Goal: Information Seeking & Learning: Learn about a topic

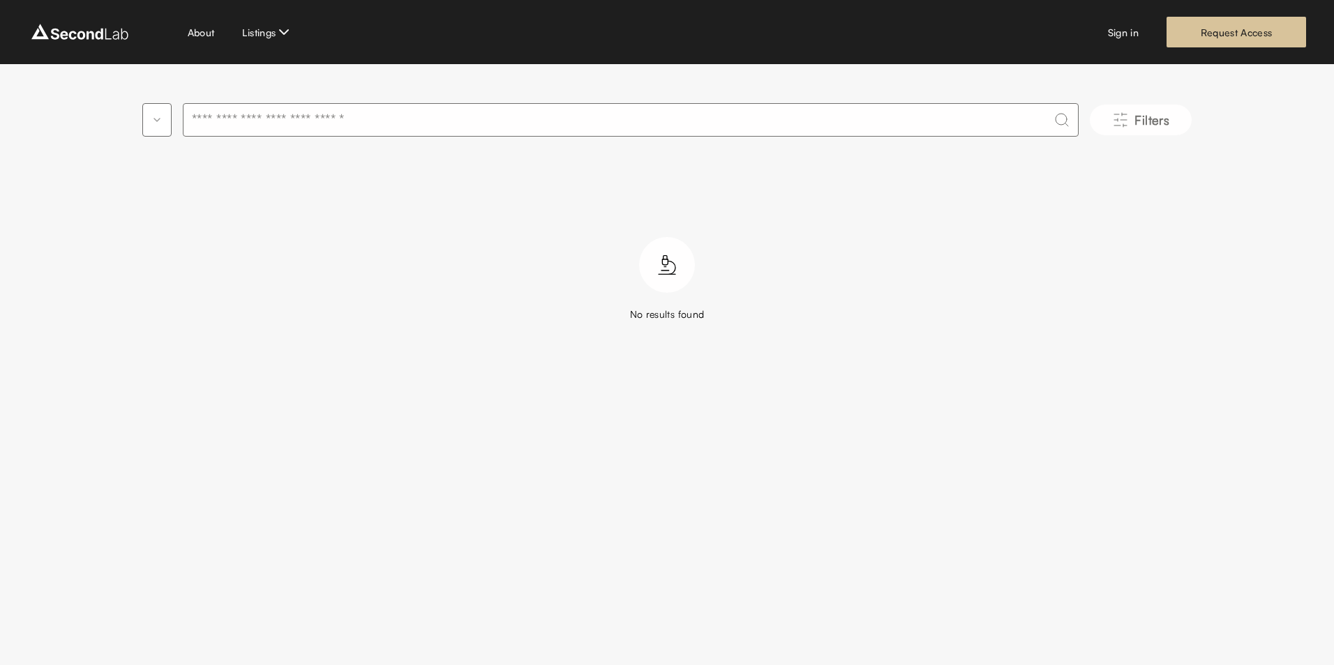
type input "**********"
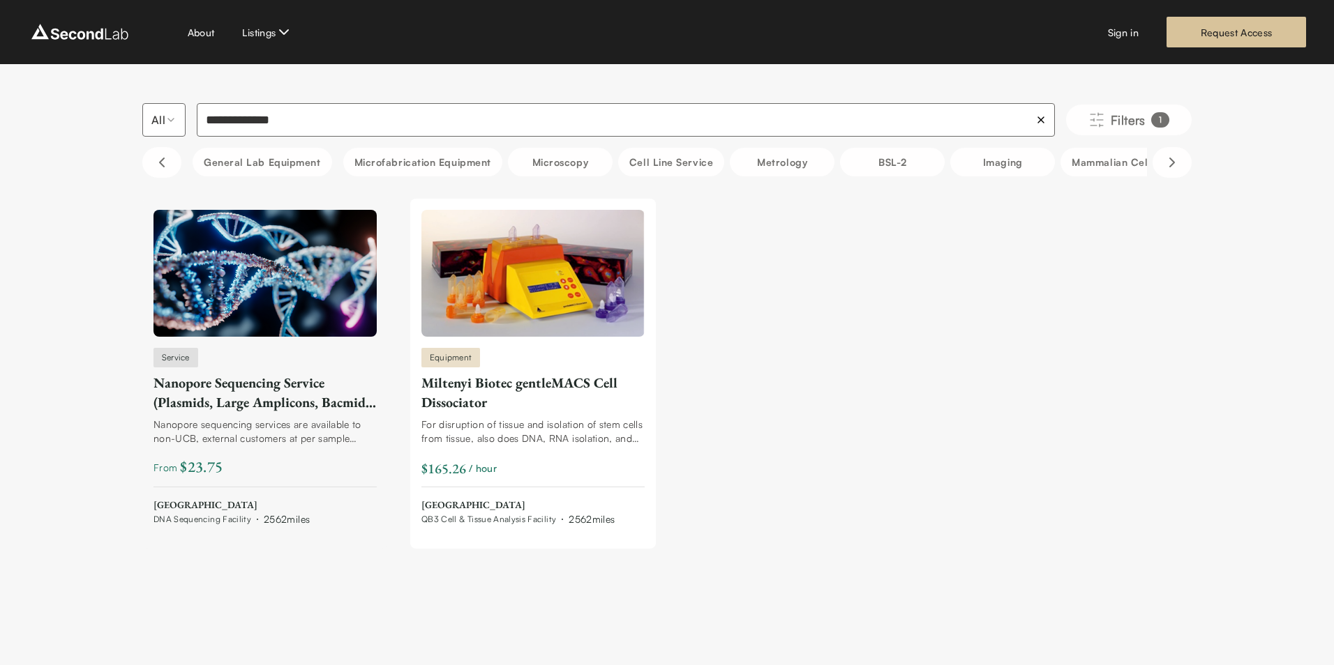
click at [318, 407] on div "Nanopore Sequencing Service (Plasmids, Large Amplicons, Bacmids, and Colony Pic…" at bounding box center [264, 392] width 223 height 39
click at [463, 402] on div "Miltenyi Biotec gentleMACS Cell Dissociator" at bounding box center [532, 392] width 223 height 39
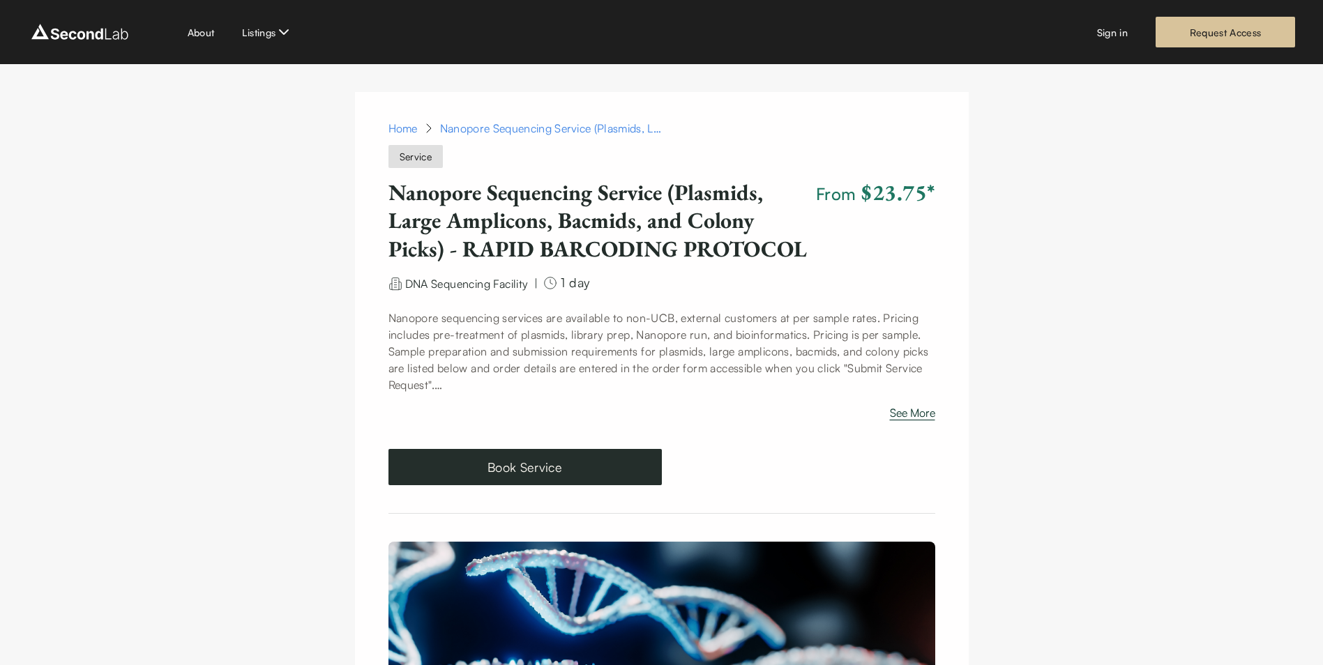
click at [907, 419] on button "See More" at bounding box center [912, 416] width 45 height 22
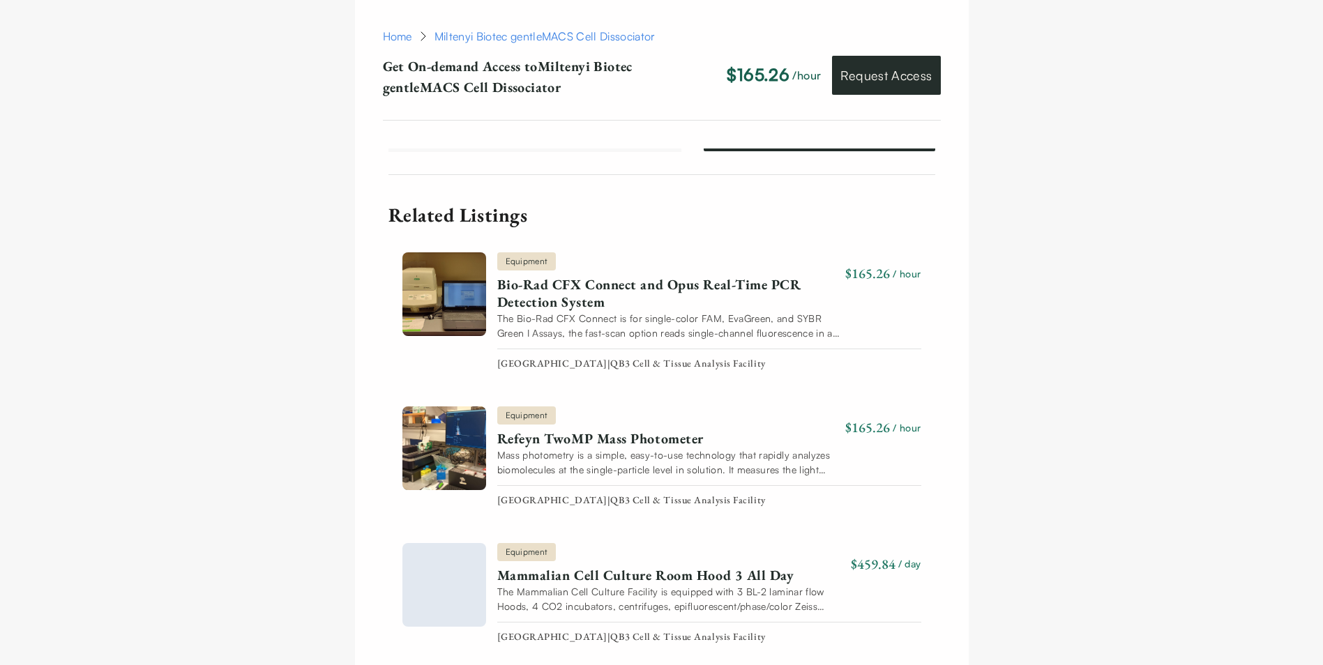
scroll to position [2330, 0]
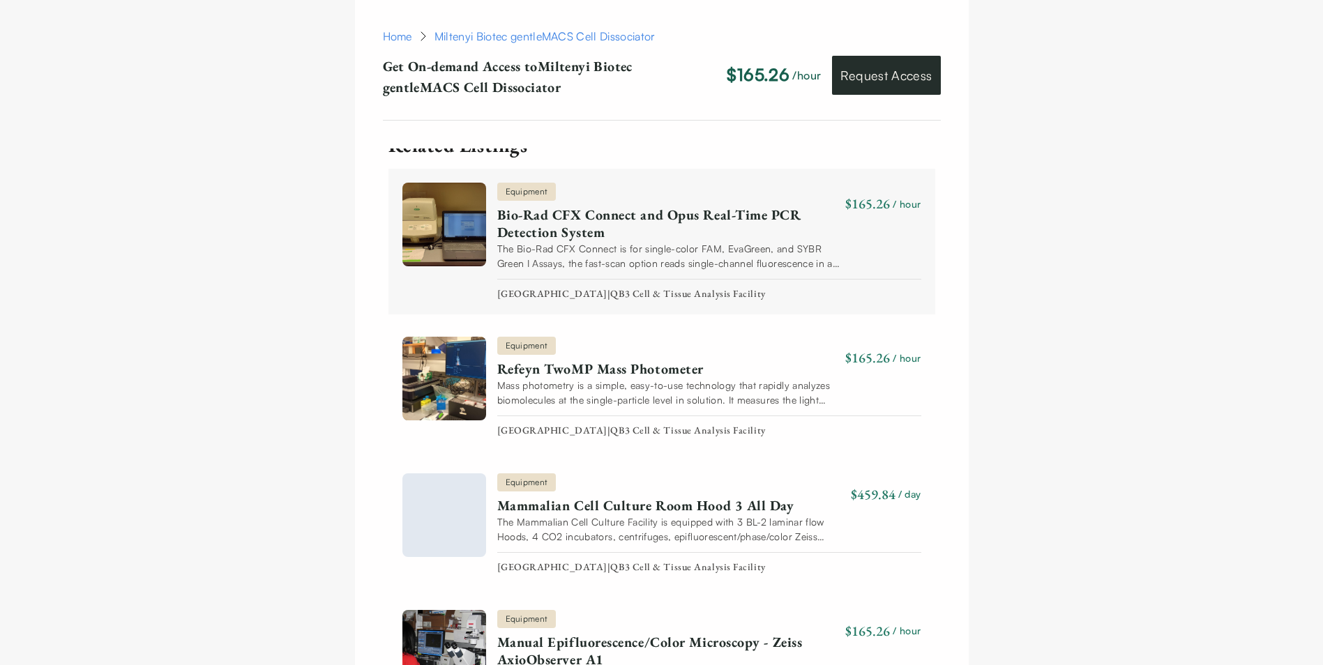
click at [546, 224] on link "Bio-Rad CFX Connect and Opus Real-Time PCR Detection System" at bounding box center [668, 223] width 343 height 35
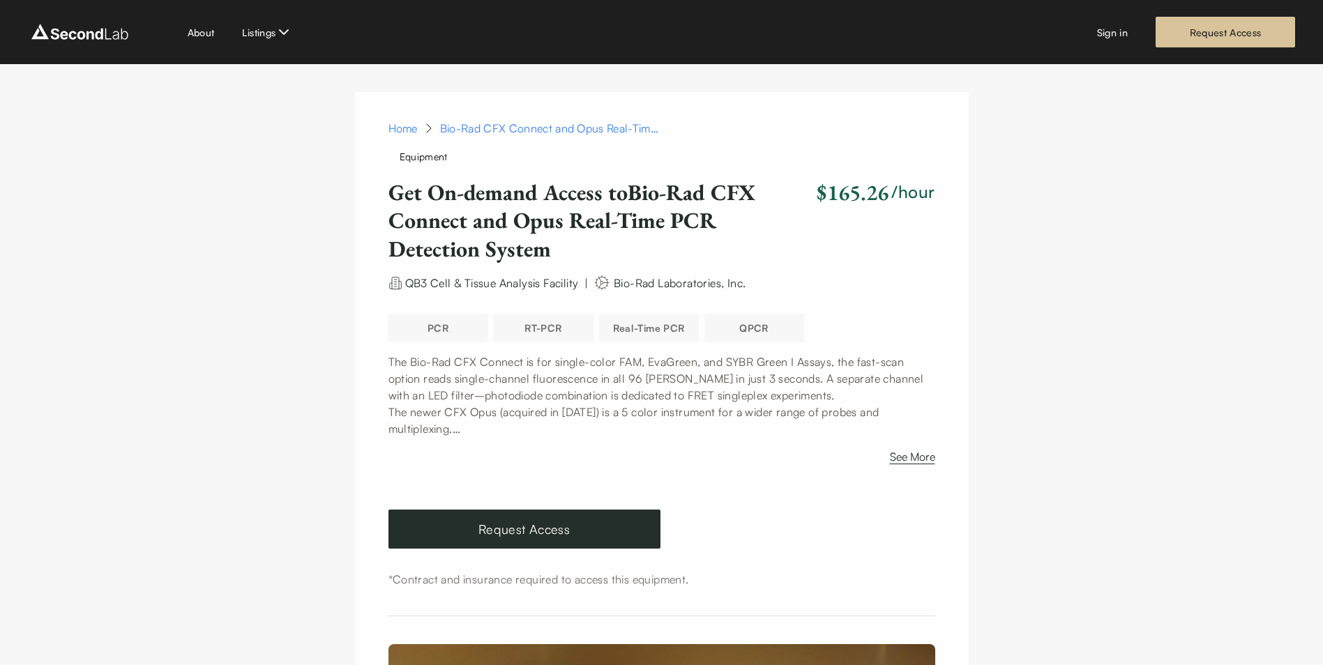
click at [93, 30] on img at bounding box center [80, 32] width 104 height 22
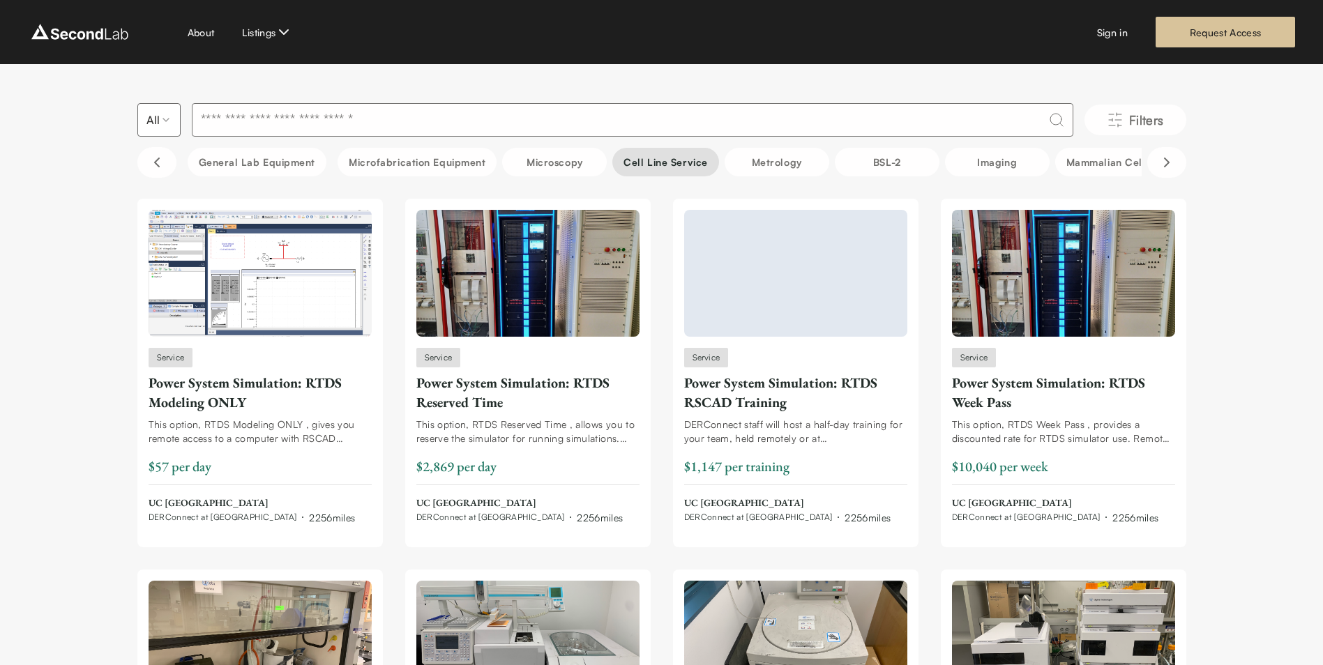
click at [668, 158] on button "Cell line service" at bounding box center [665, 162] width 106 height 29
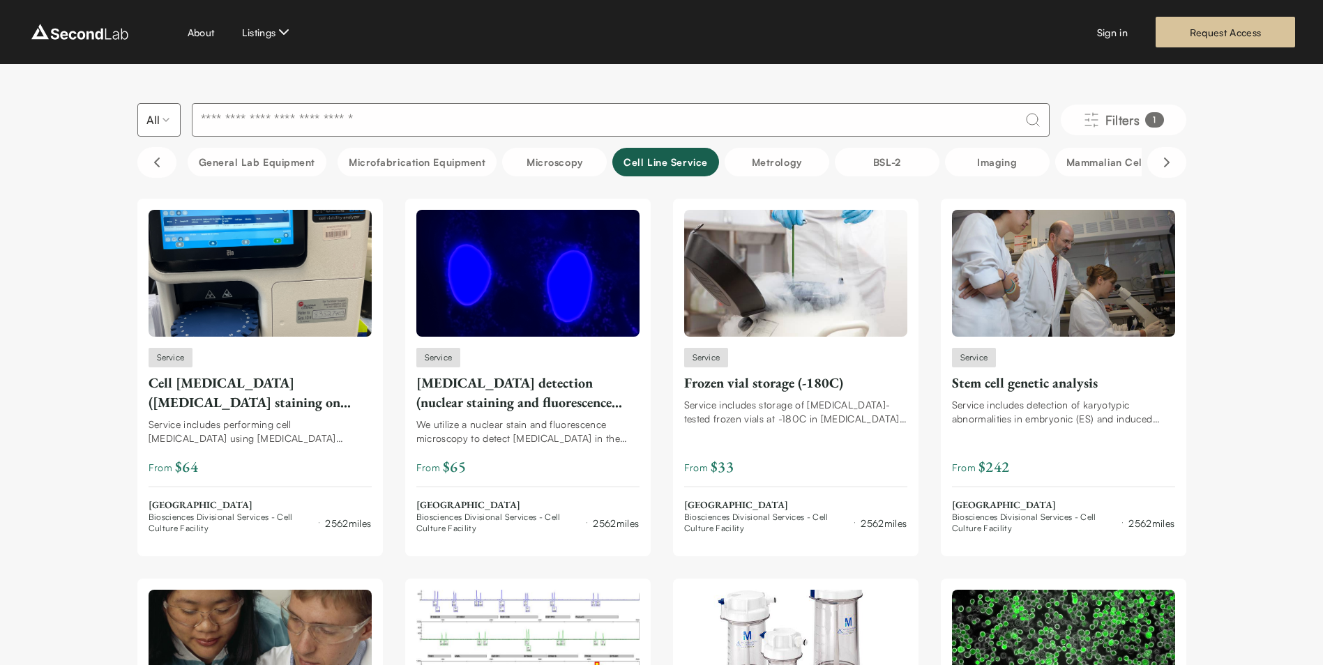
click at [695, 128] on input at bounding box center [621, 119] width 858 height 33
type input "********"
click at [91, 29] on img at bounding box center [80, 32] width 104 height 22
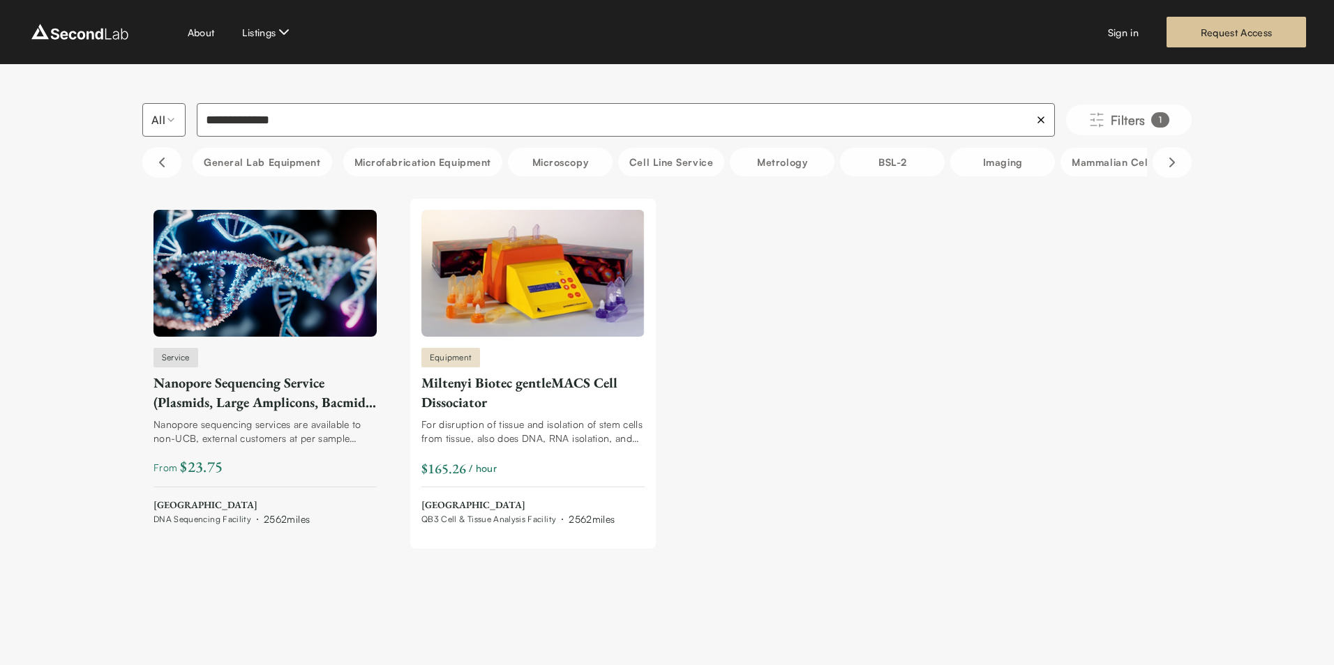
click at [262, 407] on div "Nanopore Sequencing Service (Plasmids, Large Amplicons, Bacmids, and Colony Pic…" at bounding box center [264, 392] width 223 height 39
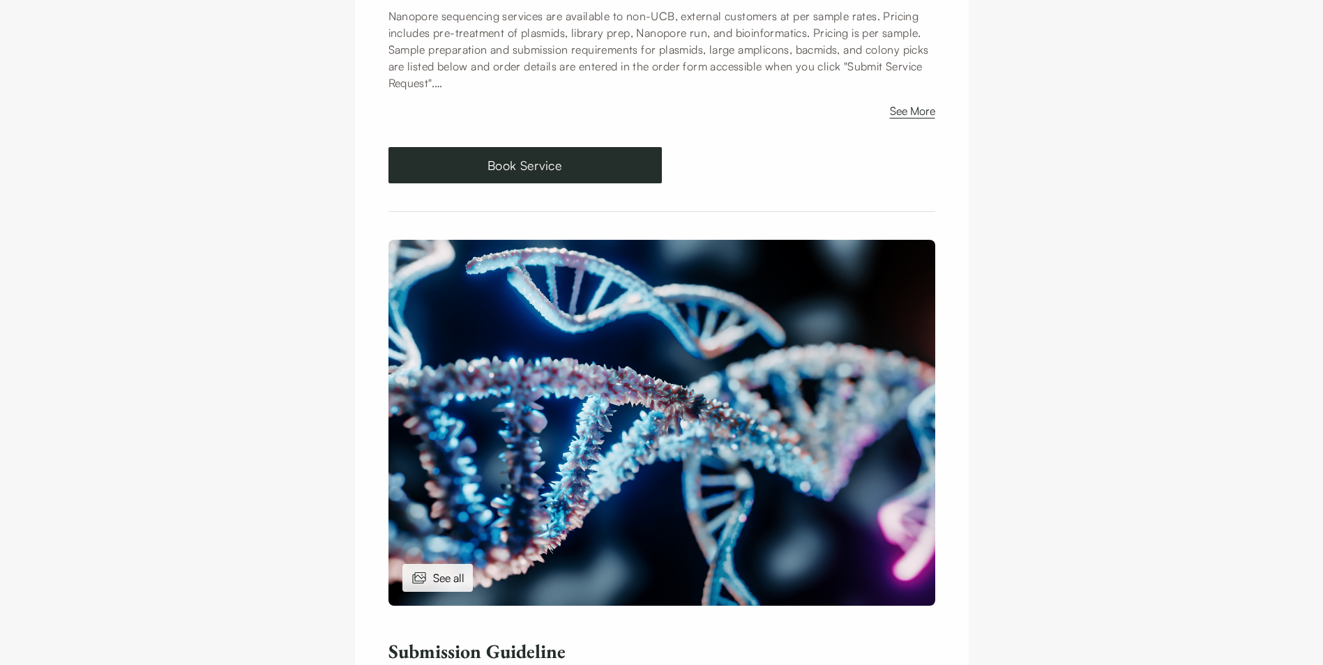
scroll to position [349, 0]
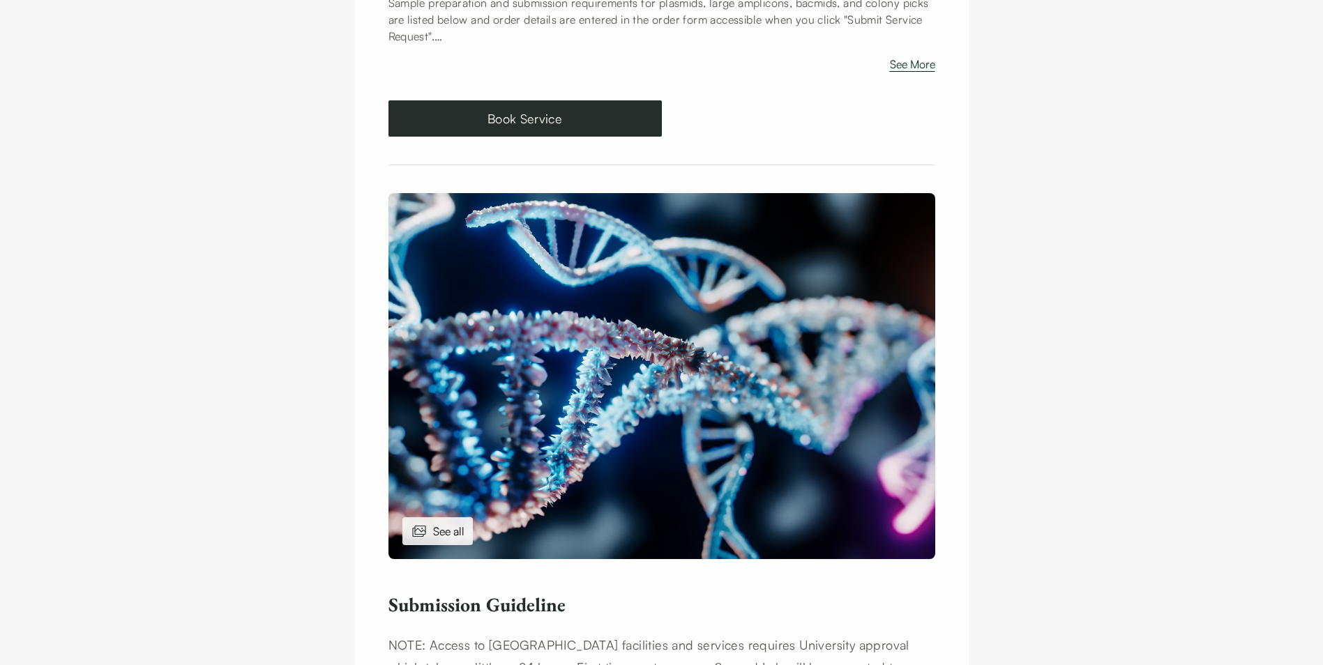
click at [922, 68] on button "See More" at bounding box center [912, 67] width 45 height 22
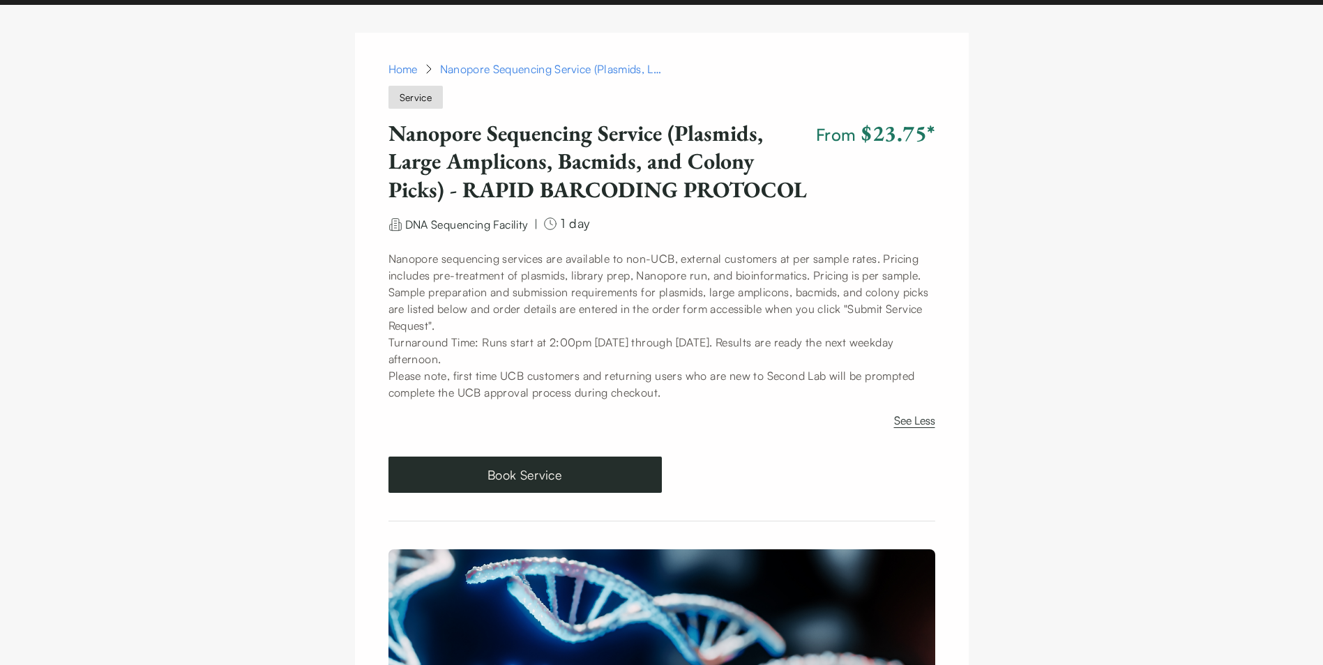
scroll to position [0, 0]
